Goal: Information Seeking & Learning: Learn about a topic

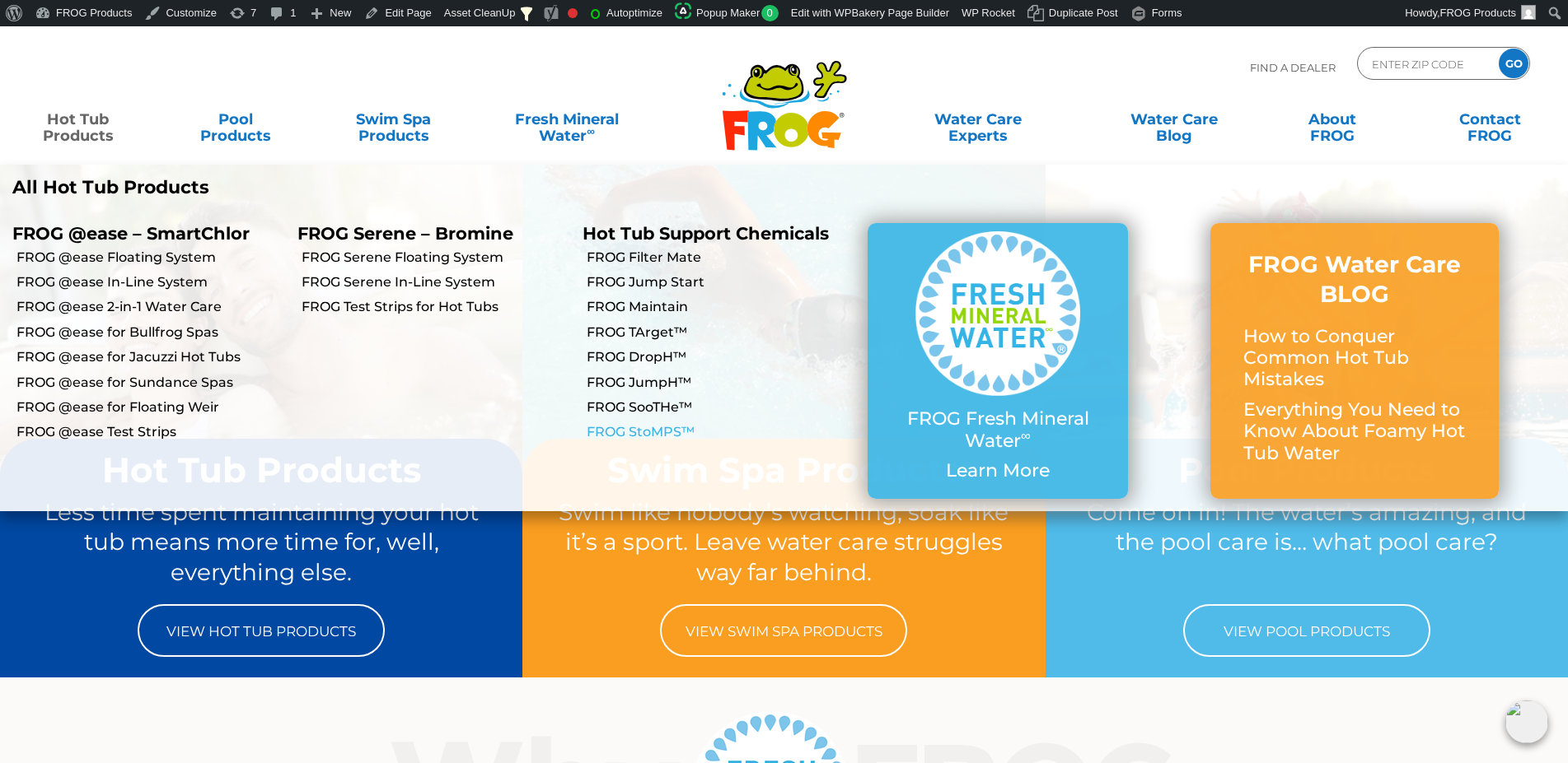
click at [632, 428] on link "FROG StoMPS™" at bounding box center [721, 432] width 268 height 18
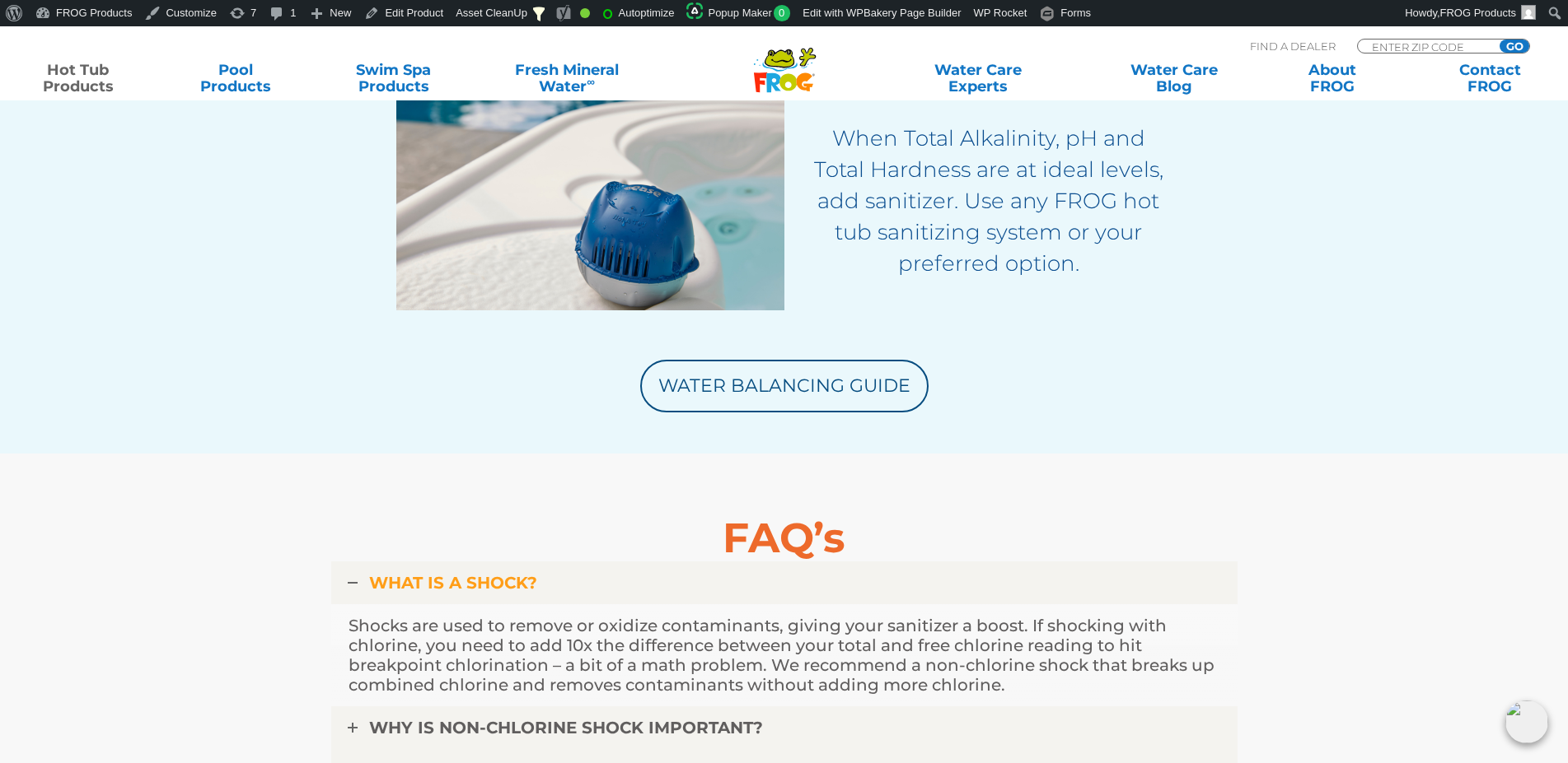
scroll to position [3805, 0]
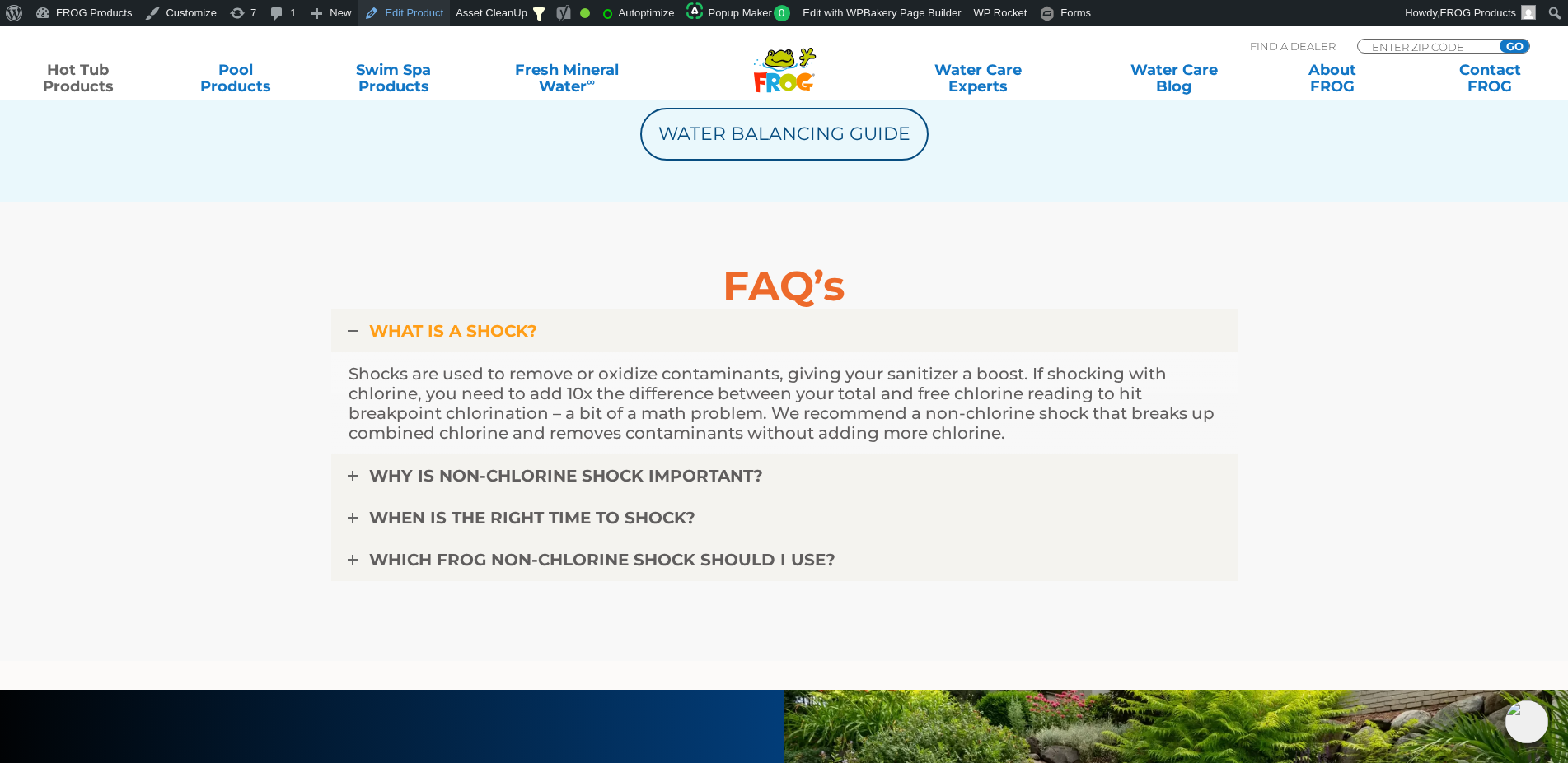
click at [385, 11] on link "Edit Product" at bounding box center [403, 13] width 92 height 26
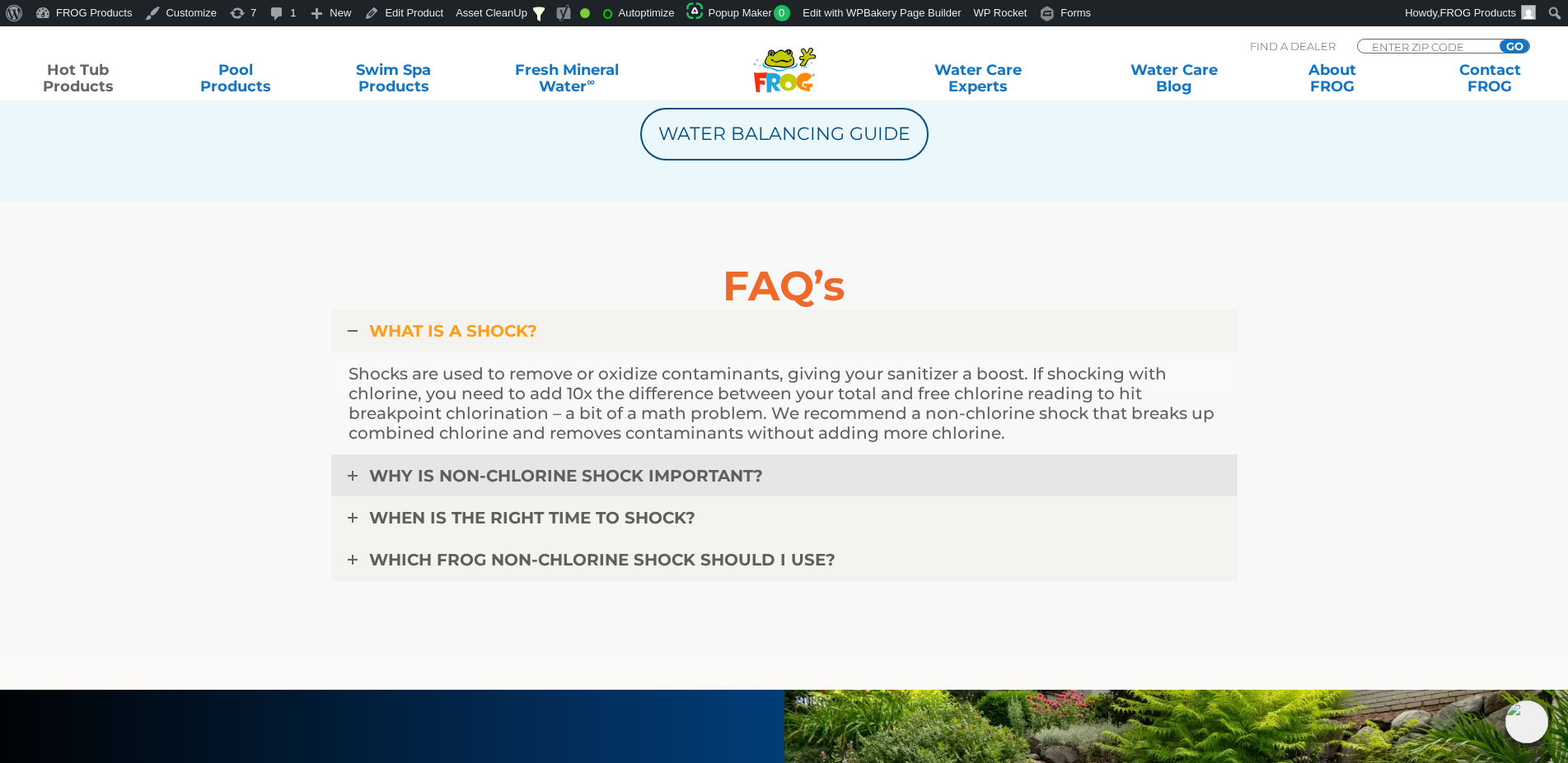
click at [569, 480] on span "WHY IS NON-CHLORINE SHOCK IMPORTANT?" at bounding box center [566, 476] width 394 height 20
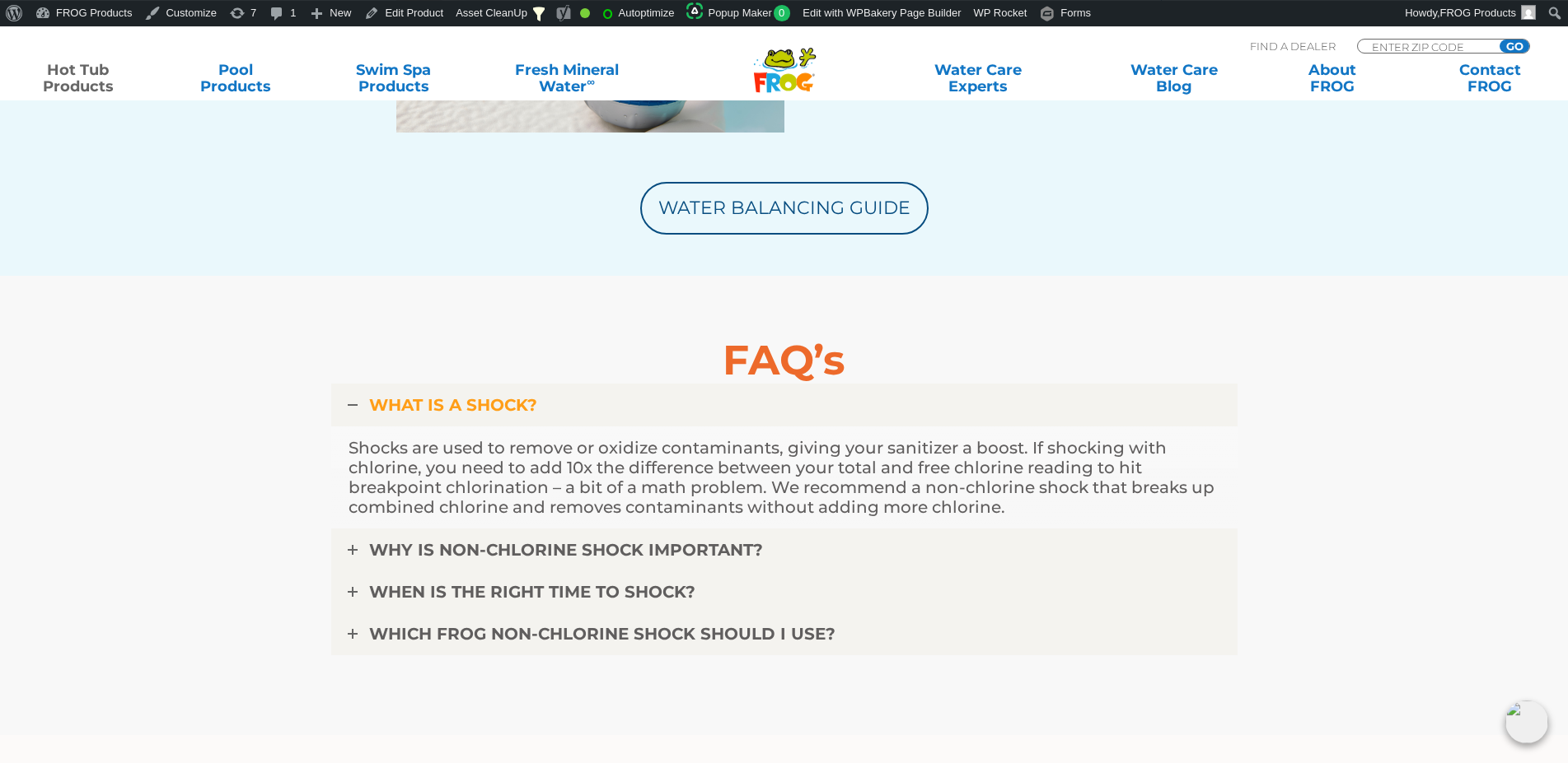
scroll to position [3696, 0]
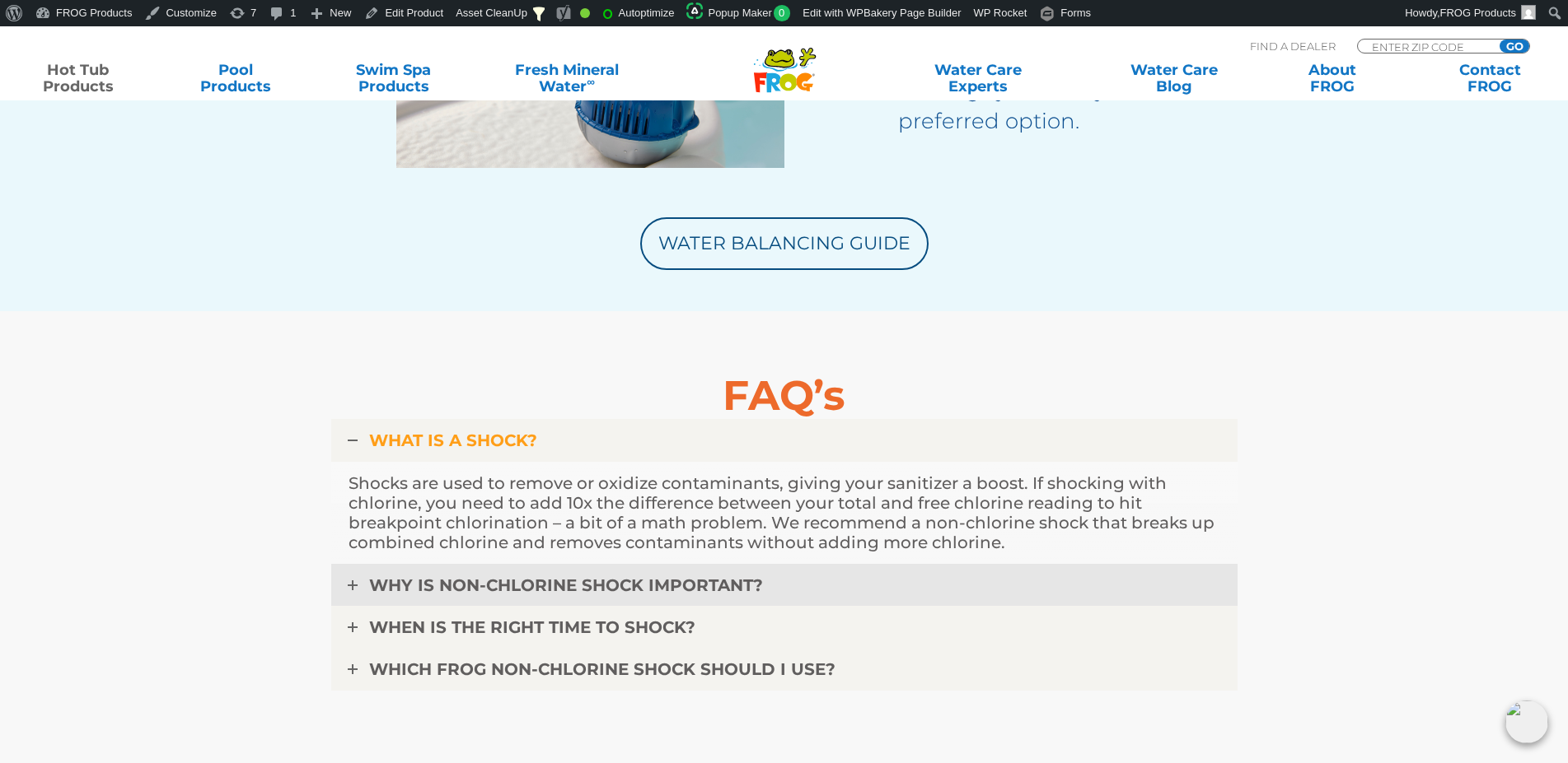
click at [699, 576] on span "WHY IS NON-CHLORINE SHOCK IMPORTANT?" at bounding box center [566, 585] width 394 height 20
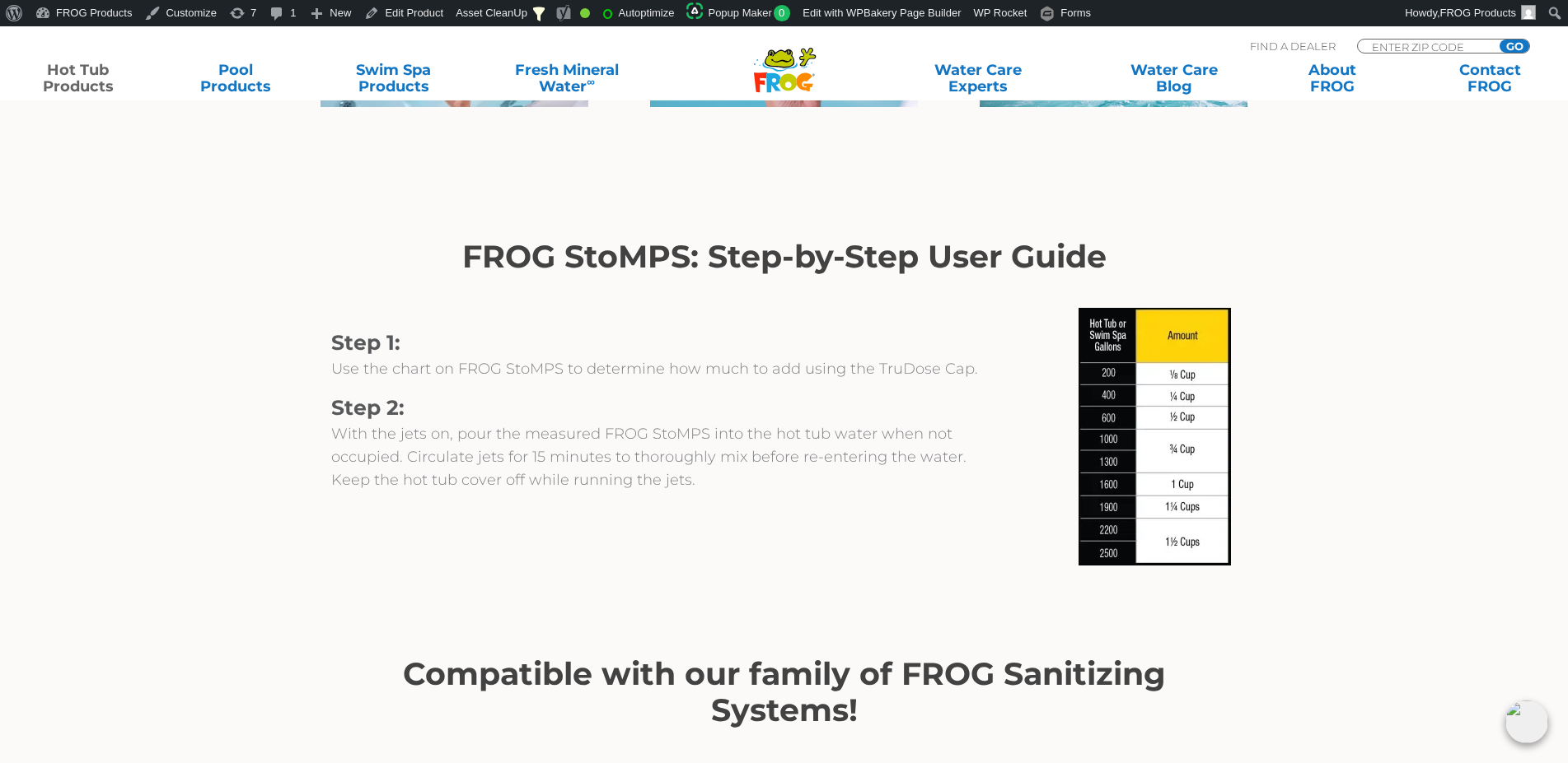
scroll to position [840, 0]
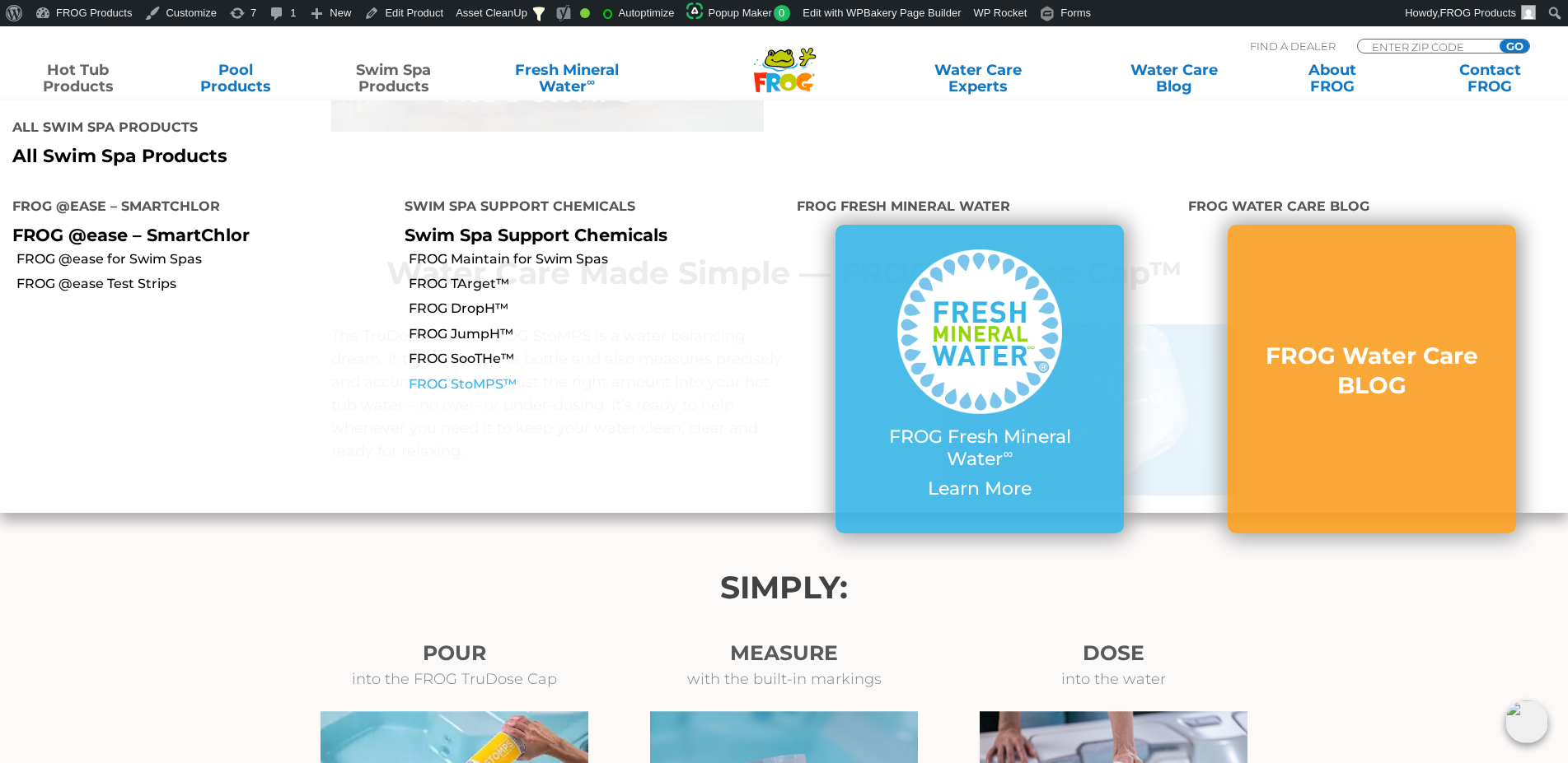
click at [475, 376] on link "FROG StoMPS™" at bounding box center [597, 385] width 376 height 18
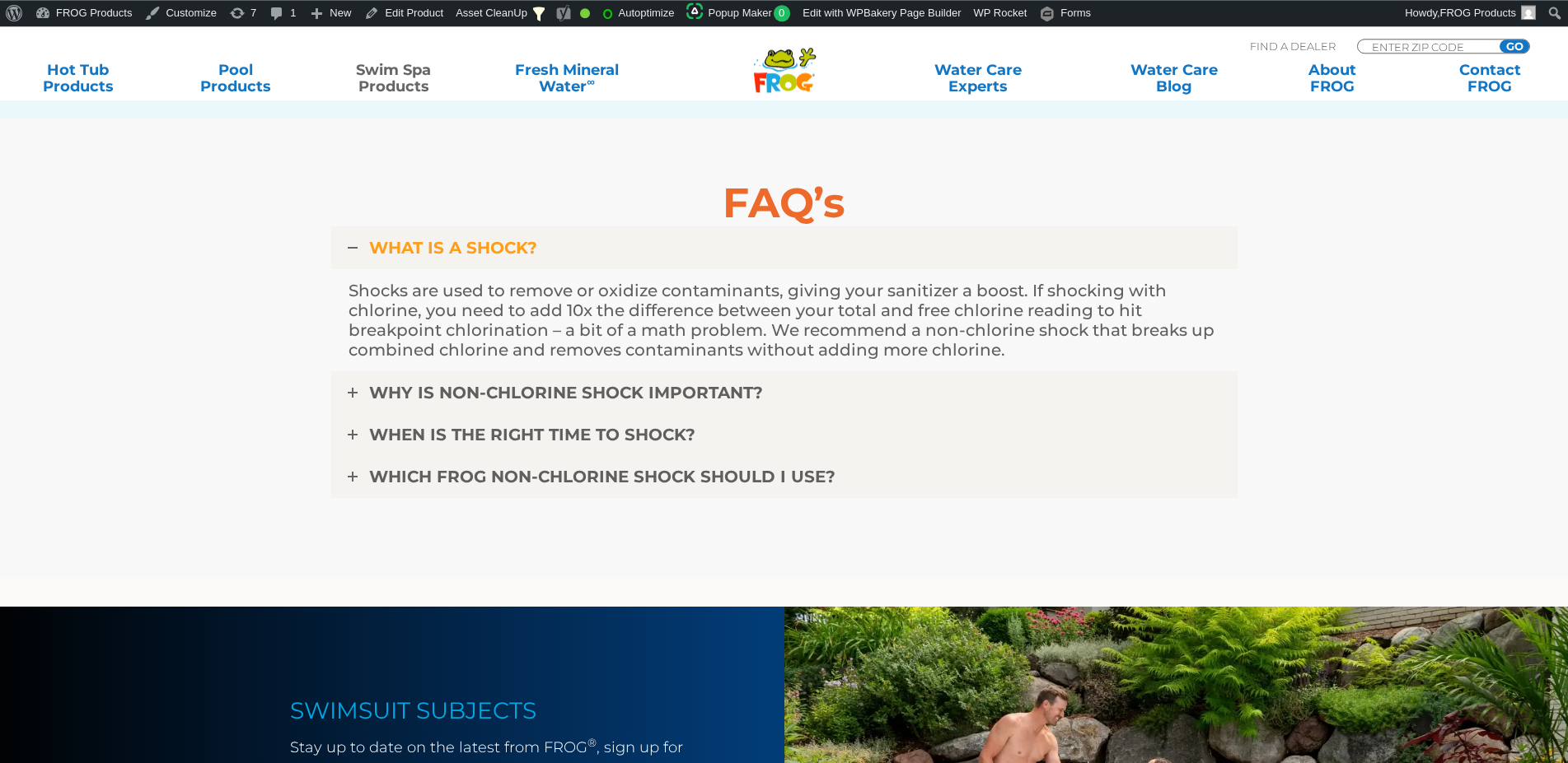
scroll to position [3779, 0]
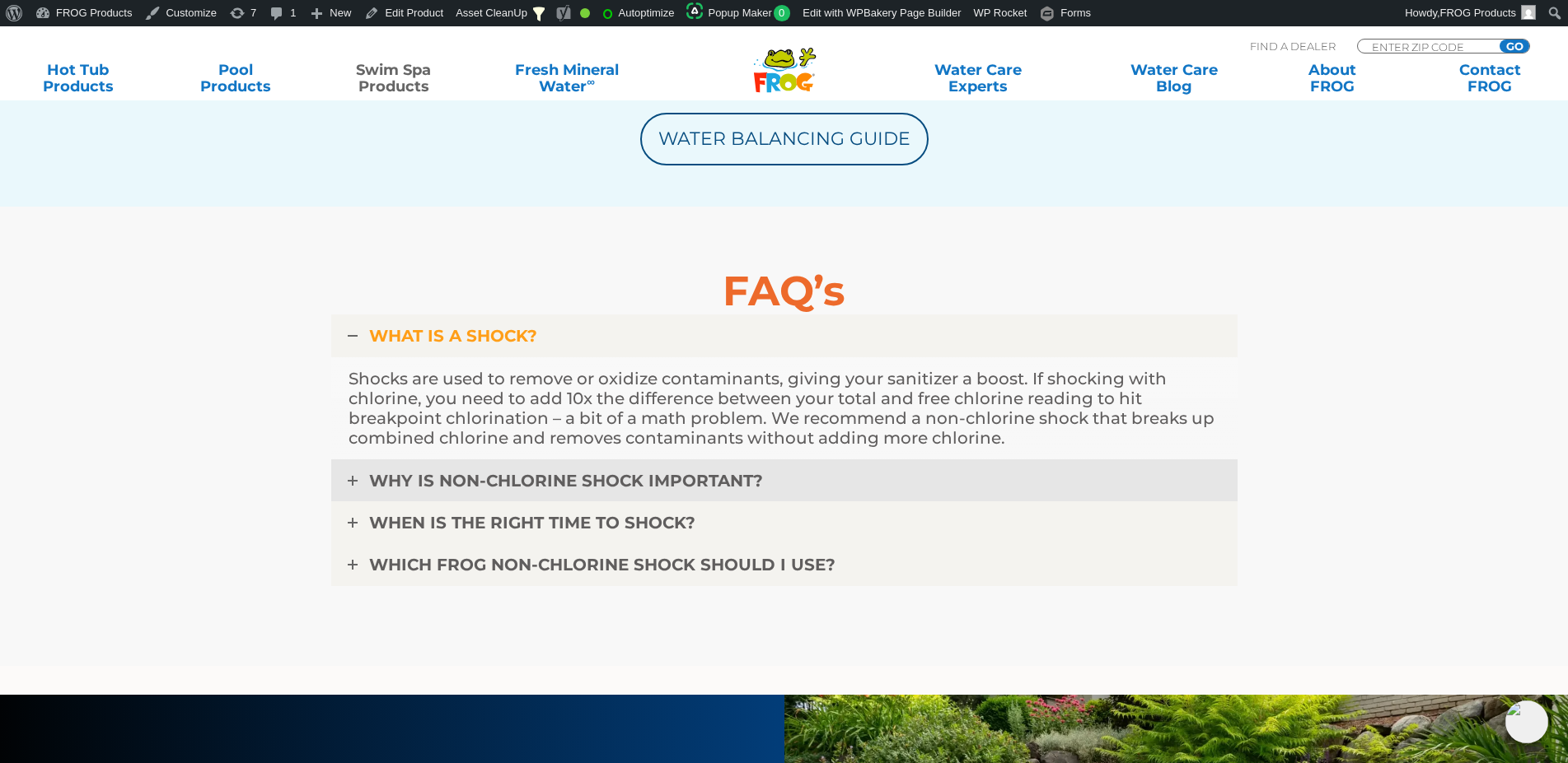
click at [699, 479] on span "WHY IS NON-CHLORINE SHOCK IMPORTANT?" at bounding box center [566, 481] width 394 height 20
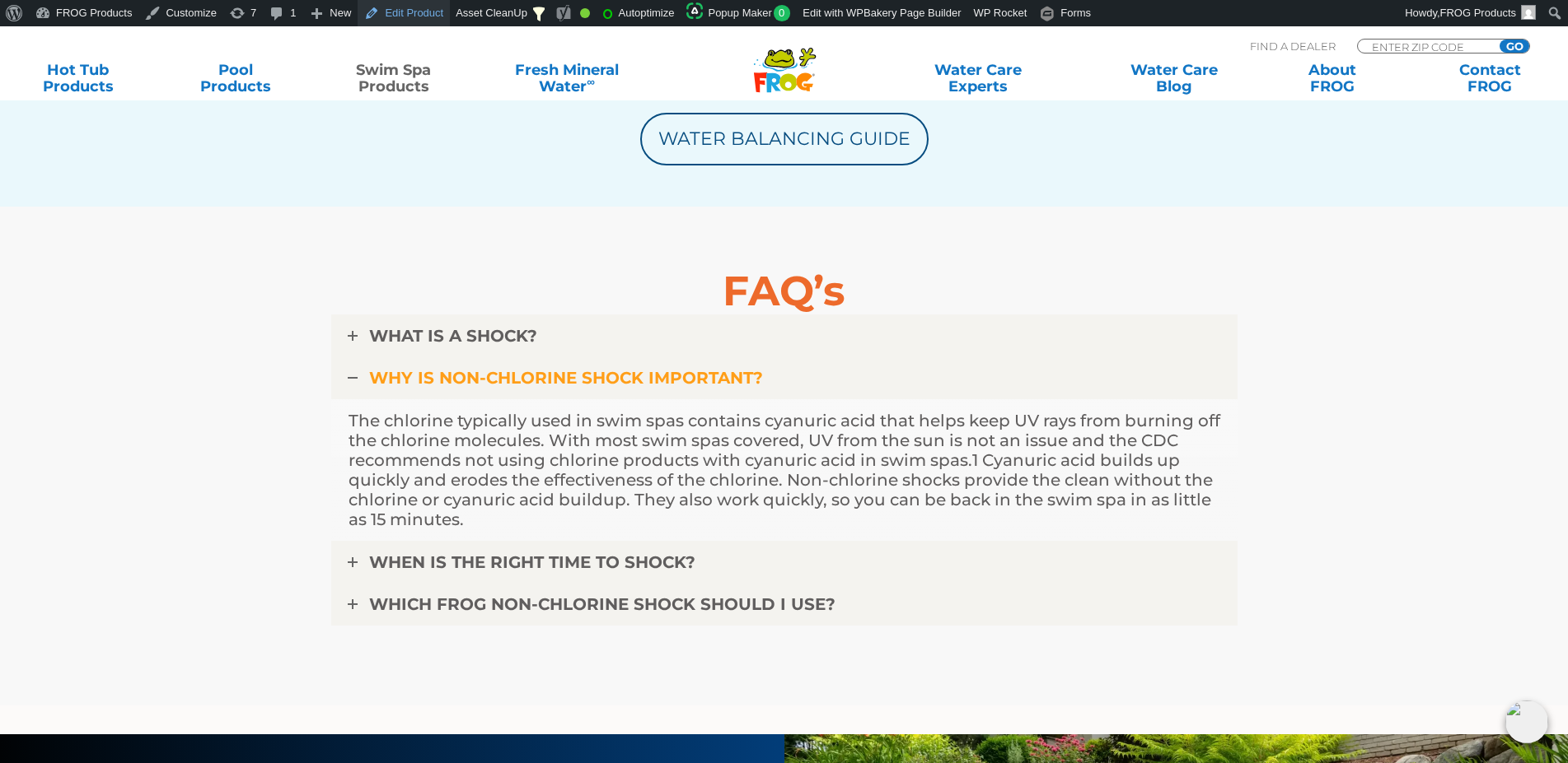
click at [428, 14] on link "Edit Product" at bounding box center [403, 13] width 92 height 26
